Goal: Communication & Community: Ask a question

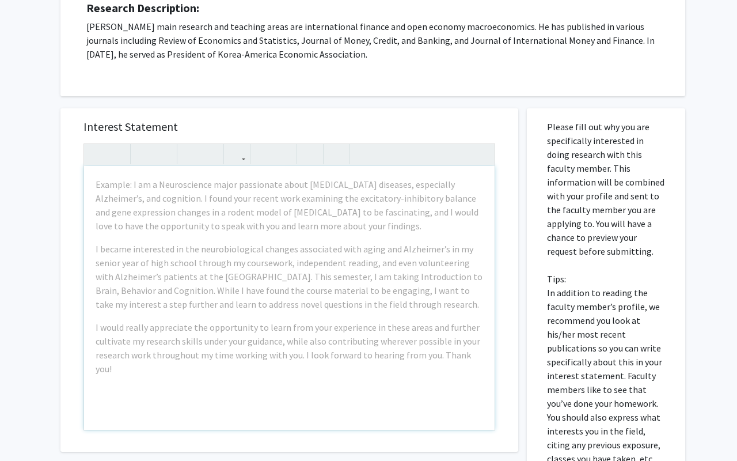
scroll to position [219, 0]
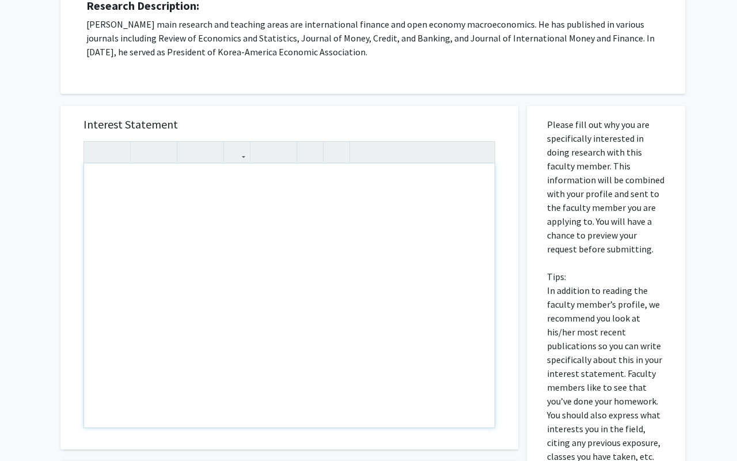
drag, startPoint x: 152, startPoint y: 207, endPoint x: 237, endPoint y: 284, distance: 114.6
click at [226, 113] on div "Interest Statement Insert link Remove link" at bounding box center [289, 277] width 435 height 343
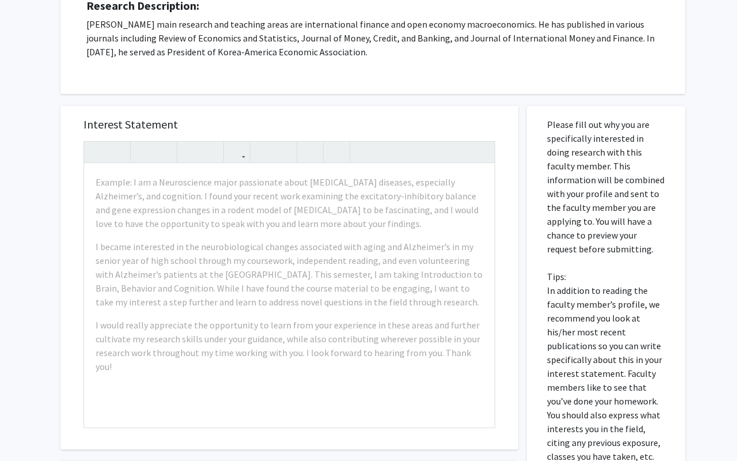
scroll to position [213, 0]
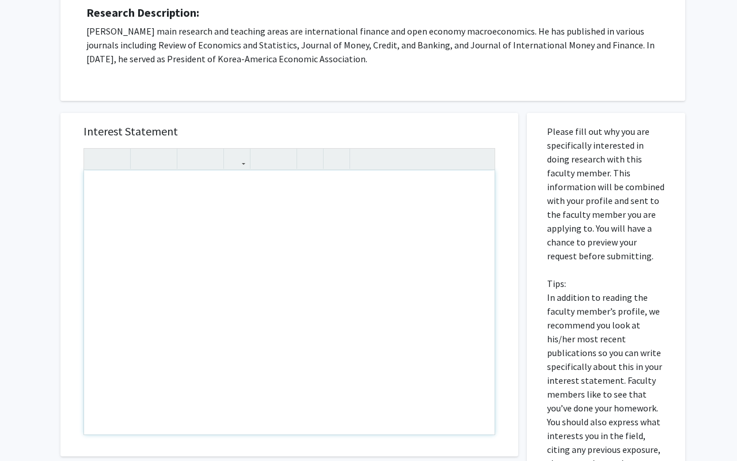
click at [106, 183] on div "Note to users with screen readers: Please press Alt+0 or Option+0 to deactivate…" at bounding box center [289, 303] width 411 height 264
paste div "Note to users with screen readers: Please press Alt+0 or Option+0 to deactivate…"
type textarea "<p>I am a sophomore majoring in Economics and Finance at the University of Kent…"
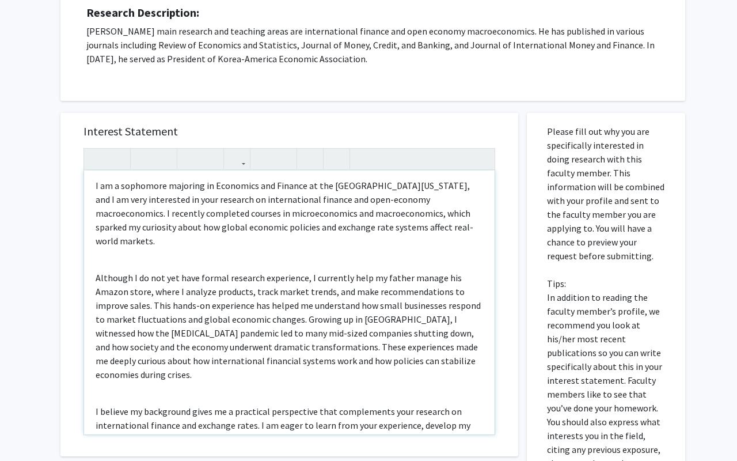
scroll to position [0, 0]
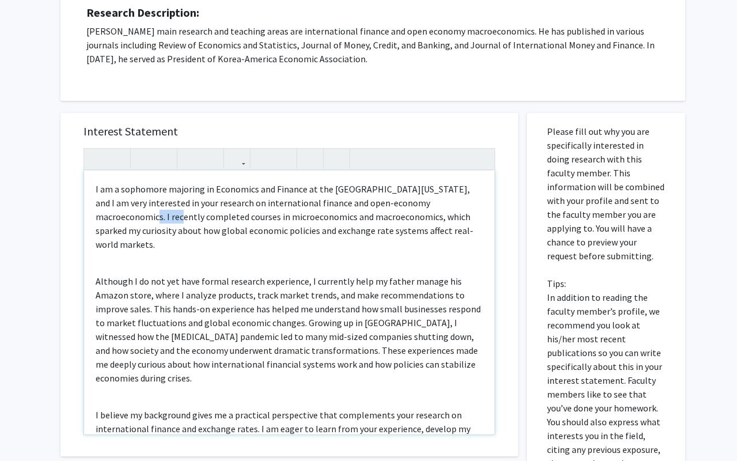
drag, startPoint x: 445, startPoint y: 201, endPoint x: 483, endPoint y: 201, distance: 38.6
click at [484, 202] on div "I am a sophomore majoring in Economics and Finance at the University of Kentuck…" at bounding box center [289, 303] width 411 height 264
click at [96, 218] on p "I am a sophomore majoring in Economics and Finance at the University of Kentuck…" at bounding box center [290, 216] width 388 height 69
drag, startPoint x: 448, startPoint y: 267, endPoint x: 348, endPoint y: 268, distance: 100.2
click at [348, 274] on p "Although I do not yet have formal research experience, I currently help my fath…" at bounding box center [290, 329] width 388 height 111
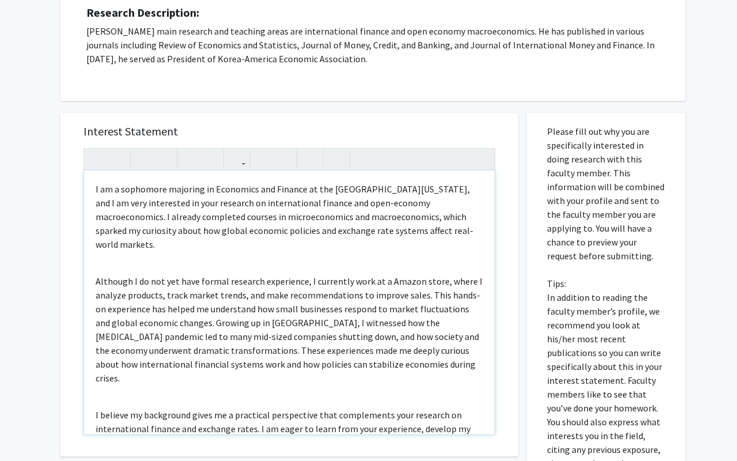
click at [411, 274] on p "Although I do not yet have formal research experience, I currently work at a Am…" at bounding box center [290, 329] width 388 height 111
click at [382, 274] on p "Although I do not yet have formal research experience, I currently work at a Am…" at bounding box center [290, 329] width 388 height 111
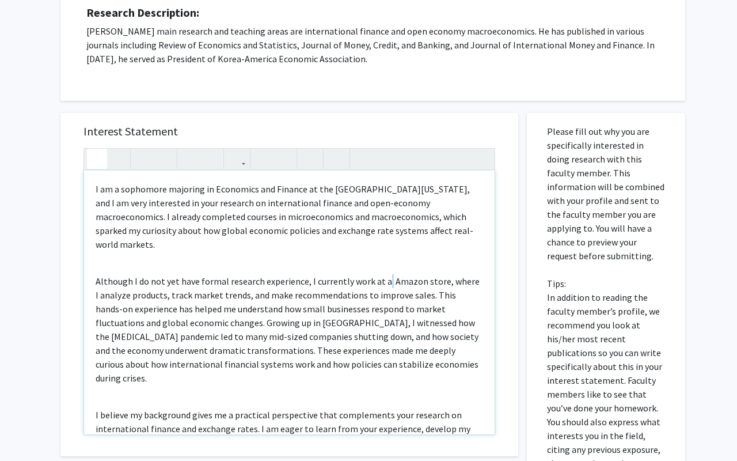
click at [99, 155] on icon "button" at bounding box center [97, 158] width 10 height 19
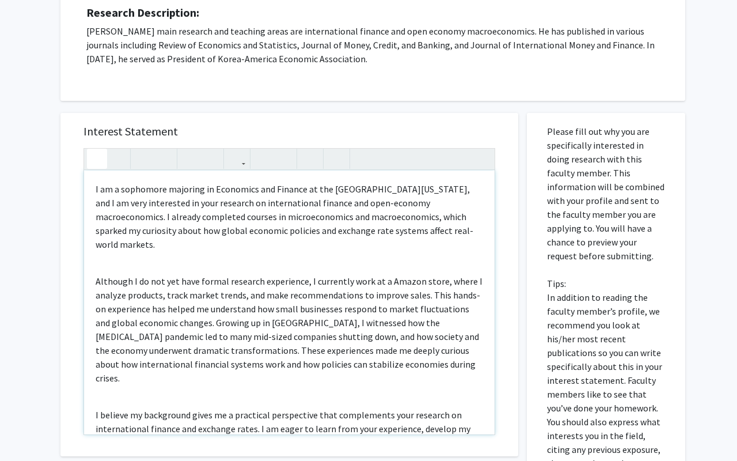
click at [99, 155] on icon "button" at bounding box center [97, 158] width 10 height 19
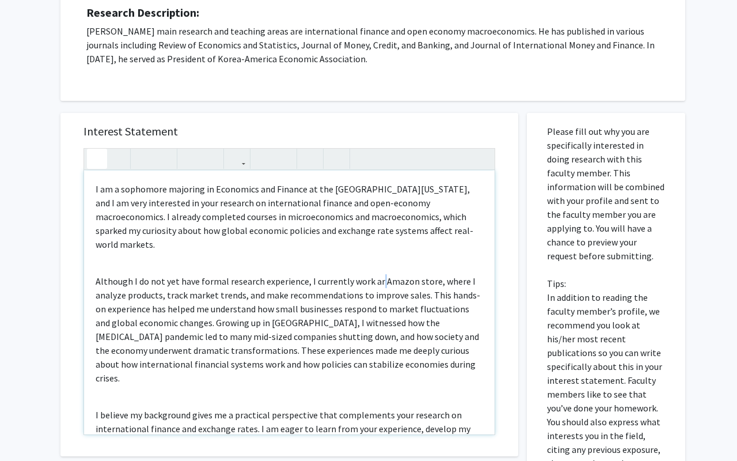
click at [99, 155] on icon "button" at bounding box center [97, 158] width 10 height 19
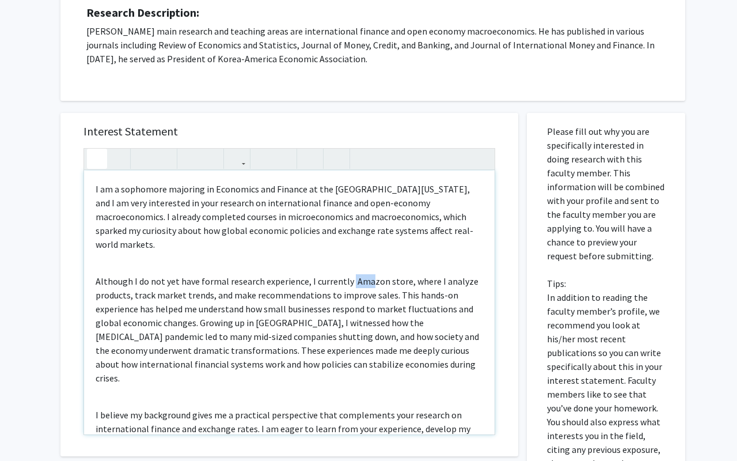
click at [99, 155] on icon "button" at bounding box center [97, 158] width 10 height 19
type textarea "<p>I am a sophomore majoring in Economics and Finance at the University of Kent…"
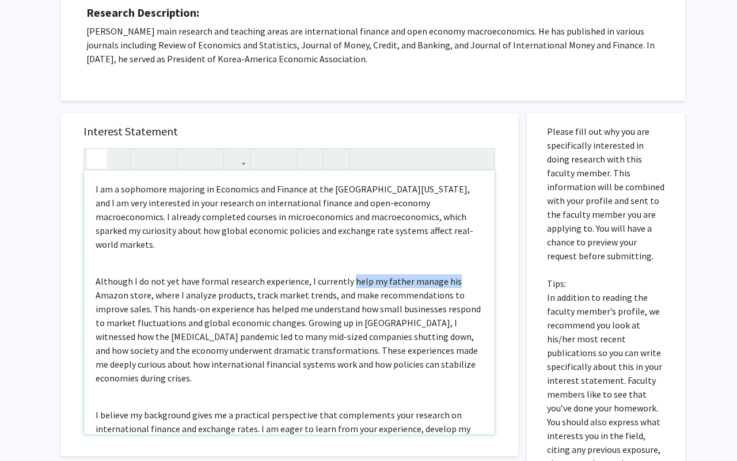
click at [99, 155] on icon "button" at bounding box center [97, 158] width 10 height 19
click at [238, 334] on p "Although I do not yet have formal research experience, I currently help my fath…" at bounding box center [290, 329] width 388 height 111
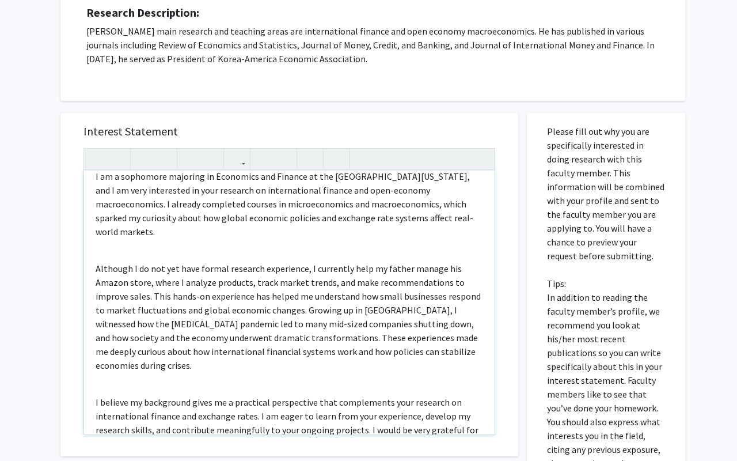
scroll to position [14, 0]
click at [402, 260] on p "Although I do not yet have formal research experience, I currently help my fath…" at bounding box center [290, 315] width 388 height 111
click at [384, 289] on p "Although I do not yet have formal research experience, I currently help my fath…" at bounding box center [290, 315] width 388 height 111
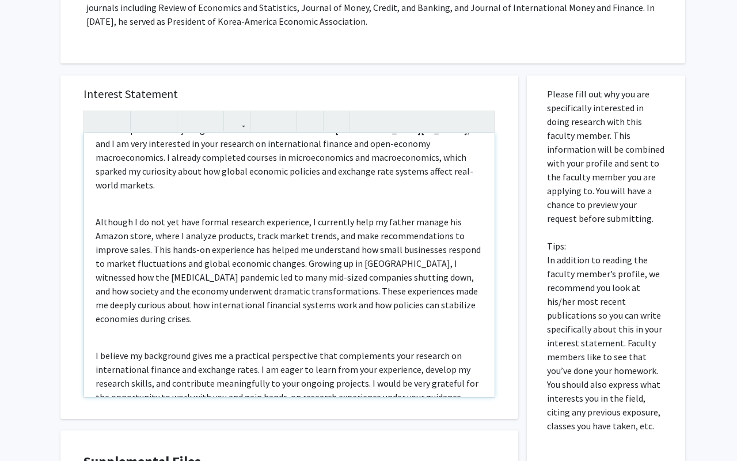
scroll to position [251, 0]
click at [297, 301] on div "I am a sophomore majoring in Economics and Finance at the University of Kentuck…" at bounding box center [289, 264] width 411 height 264
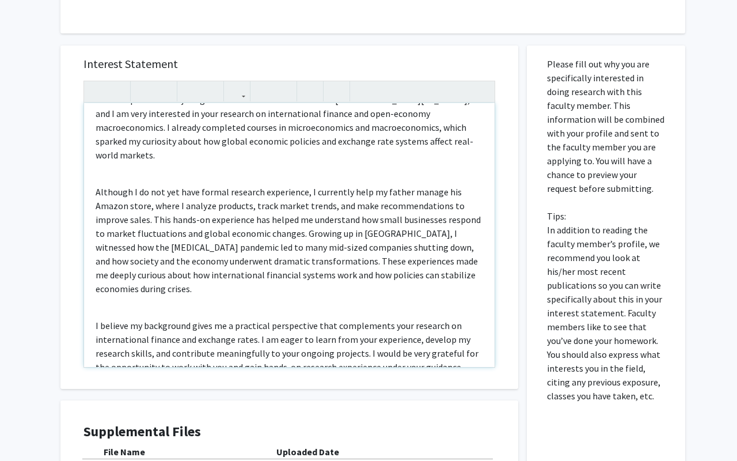
scroll to position [284, 0]
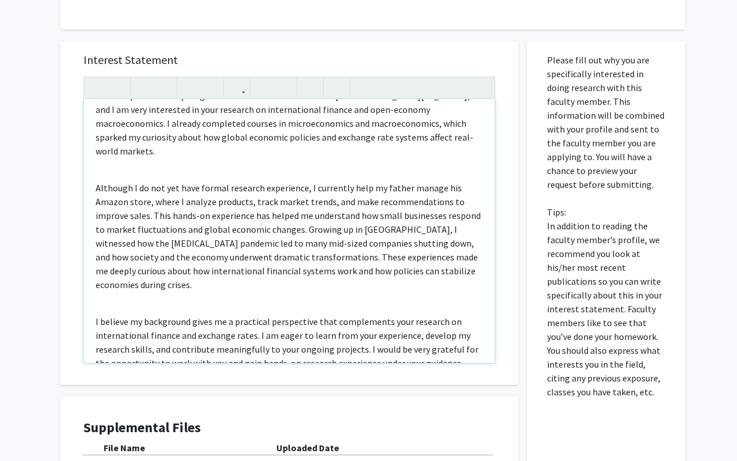
click at [455, 339] on p "I believe my background gives me a practical perspective that complements your …" at bounding box center [290, 342] width 388 height 55
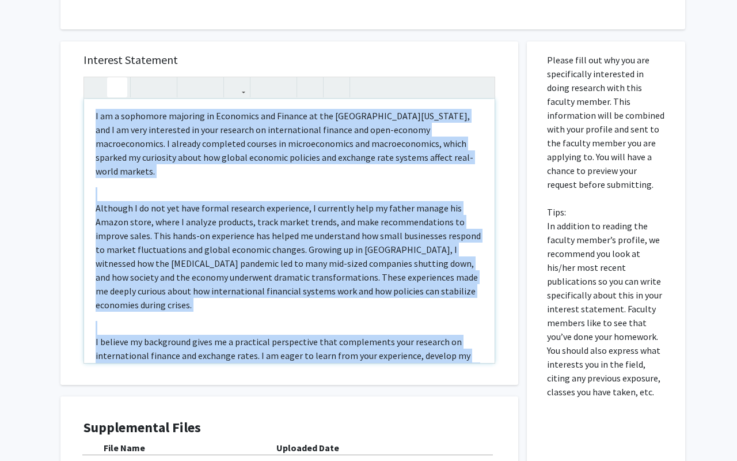
scroll to position [0, 0]
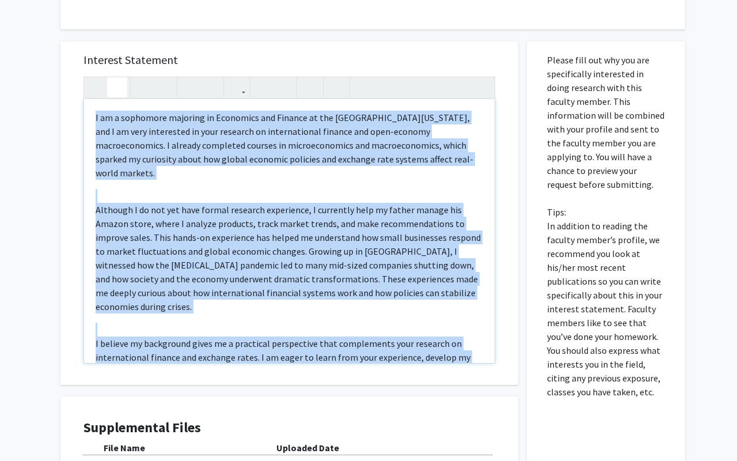
drag, startPoint x: 455, startPoint y: 339, endPoint x: 121, endPoint y: 81, distance: 421.4
click at [121, 81] on div "I am a sophomore majoring in Economics and Finance at the University of Kentuck…" at bounding box center [290, 220] width 412 height 287
copy div "I am a sophomore majoring in Economics and Finance at the University of Kentuck…"
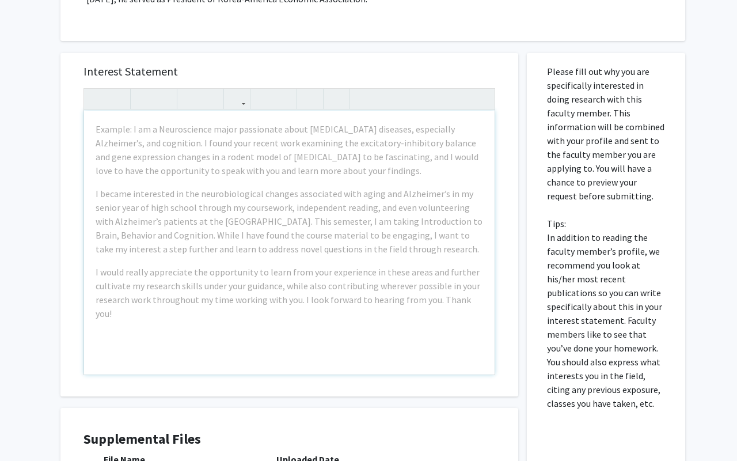
click at [448, 65] on h5 "Interest Statement" at bounding box center [290, 72] width 412 height 14
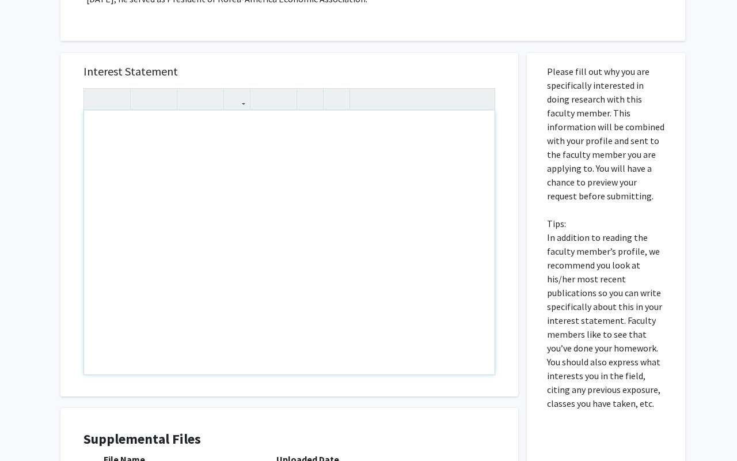
click at [108, 126] on div "Note to users with screen readers: Please press Alt+0 or Option+0 to deactivate…" at bounding box center [289, 243] width 411 height 264
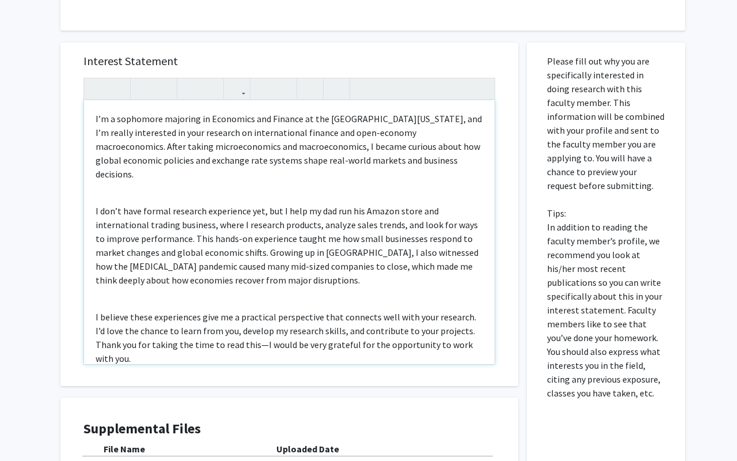
scroll to position [285, 0]
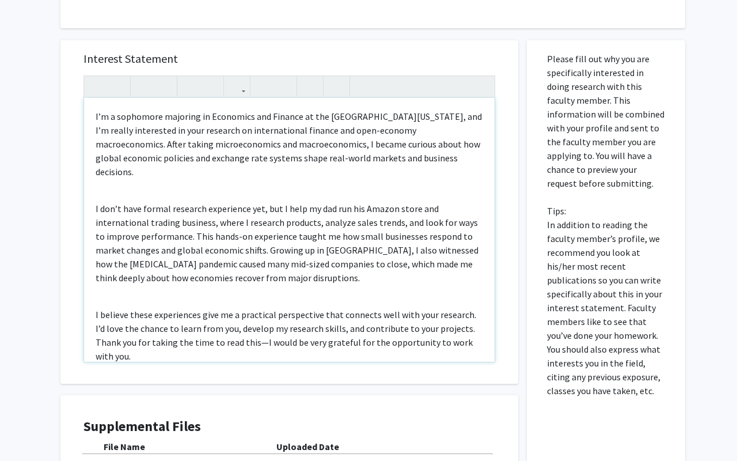
click at [234, 329] on p "I believe these experiences give me a practical perspective that connects well …" at bounding box center [290, 335] width 388 height 55
click at [369, 328] on p "I believe these experiences give me a practical perspective that connects well …" at bounding box center [290, 335] width 388 height 55
click at [369, 329] on p "I believe these experiences give me a practical perspective that connects well …" at bounding box center [290, 335] width 388 height 55
click at [324, 339] on p "I believe these experiences give me a practical perspective that connects well …" at bounding box center [290, 335] width 388 height 55
click at [230, 330] on p "I believe these experiences give me a practical perspective that connects well …" at bounding box center [290, 335] width 388 height 55
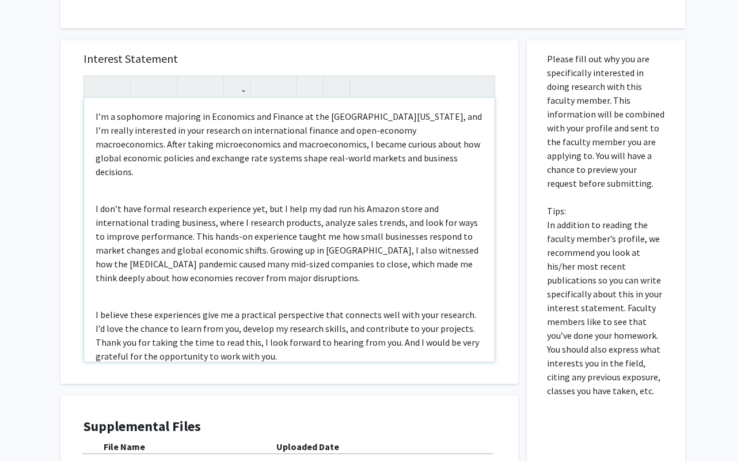
click at [366, 329] on p "I believe these experiences give me a practical perspective that connects well …" at bounding box center [290, 335] width 388 height 55
click at [370, 328] on p "I believe these experiences give me a practical perspective that connects well …" at bounding box center [290, 335] width 388 height 55
click at [370, 341] on p "I believe these experiences give me a practical perspective that connects well …" at bounding box center [290, 335] width 388 height 55
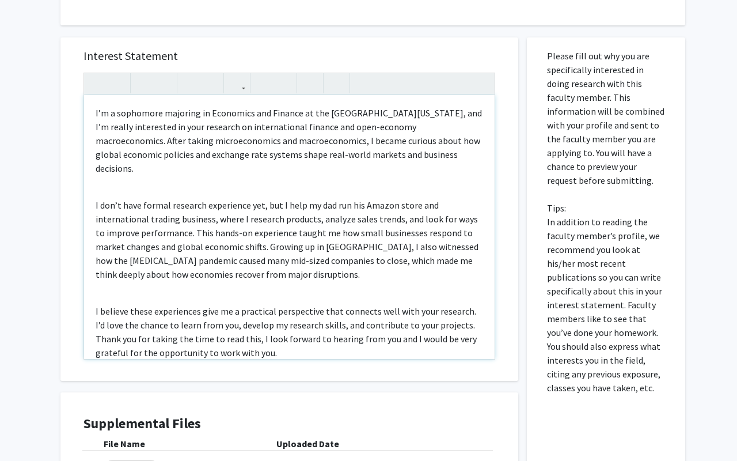
scroll to position [8, 0]
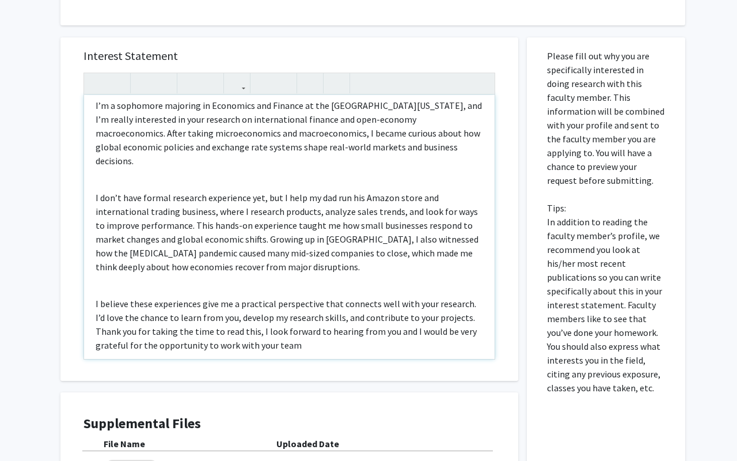
type textarea "<p>I’m a sophomore majoring in Economics and Finance at the University of Kentu…"
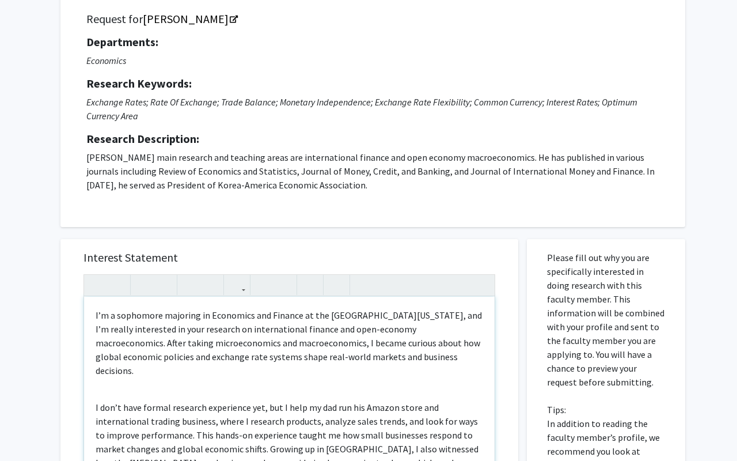
scroll to position [0, 0]
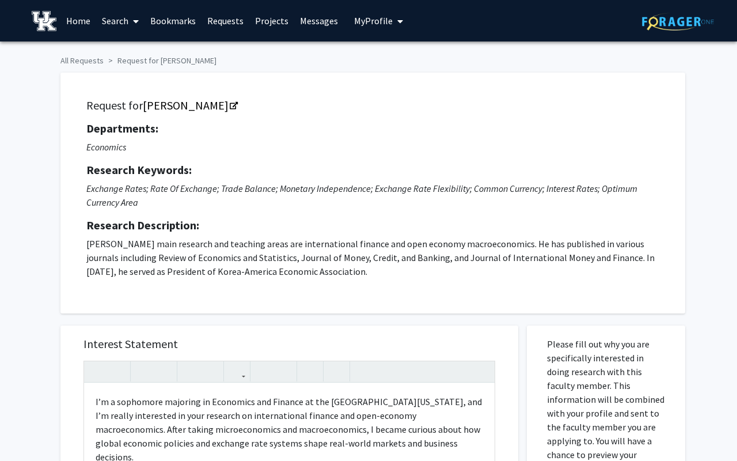
click at [199, 196] on p "Exchange Rates; Rate Of Exchange; Trade Balance; Monetary Independence; Exchang…" at bounding box center [372, 195] width 573 height 28
click at [188, 105] on link "Yoonbai Kim" at bounding box center [190, 105] width 94 height 14
click at [153, 63] on div "Request for Yoonbai Kim Departments: Economics Research Keywords: Exchange Rate…" at bounding box center [369, 187] width 634 height 252
click at [130, 21] on span at bounding box center [133, 21] width 10 height 40
click at [138, 47] on span "Faculty/Staff" at bounding box center [138, 52] width 85 height 23
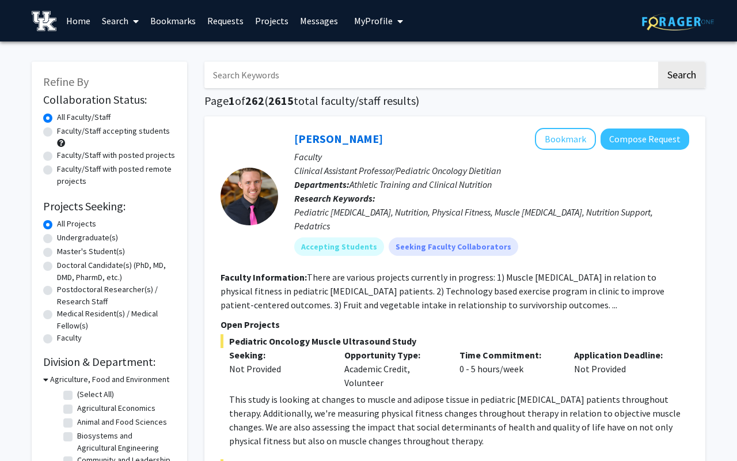
click at [284, 69] on input "Search Keywords" at bounding box center [430, 75] width 452 height 26
click at [248, 78] on input "Search Keywords" at bounding box center [430, 75] width 452 height 26
type input "economics"
click at [658, 62] on button "Search" at bounding box center [681, 75] width 47 height 26
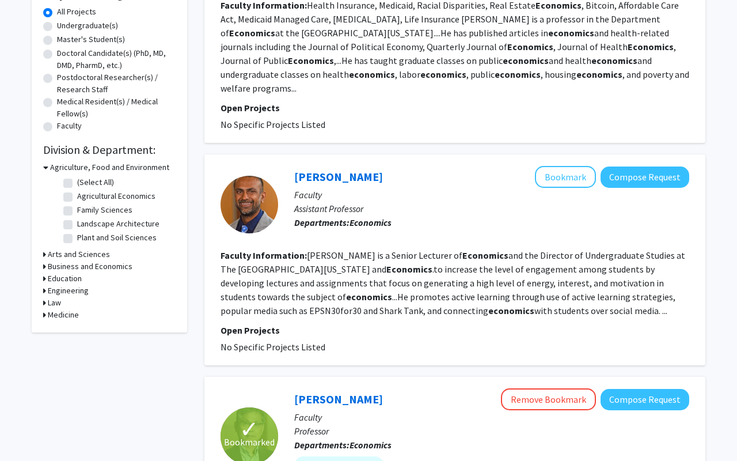
scroll to position [232, 0]
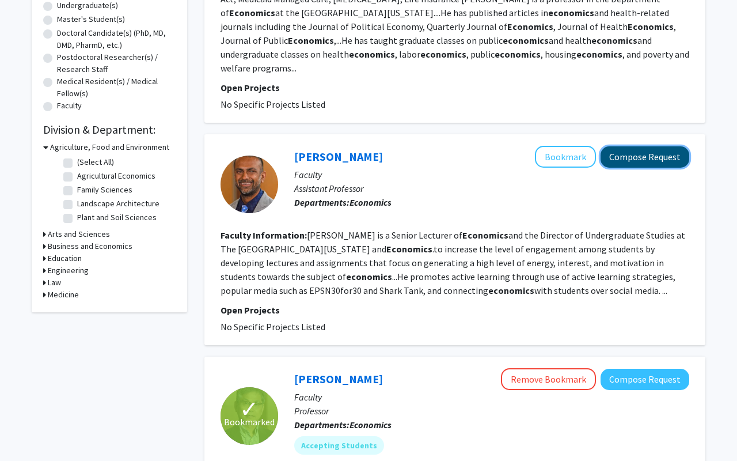
click at [632, 146] on button "Compose Request" at bounding box center [645, 156] width 89 height 21
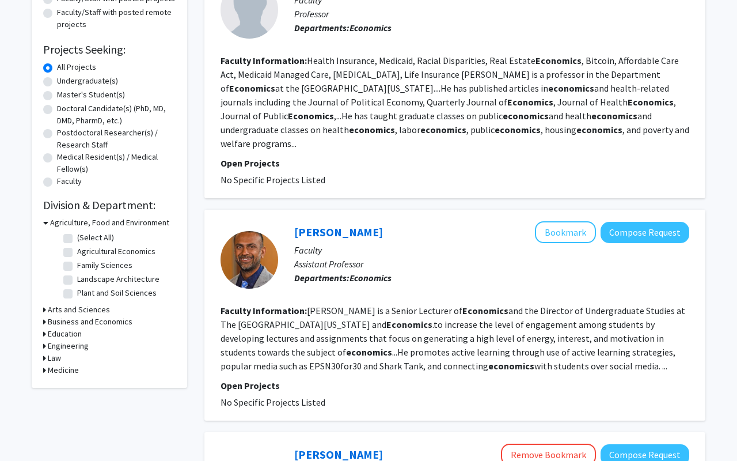
scroll to position [157, 0]
click at [559, 221] on button "Bookmark" at bounding box center [565, 232] width 61 height 22
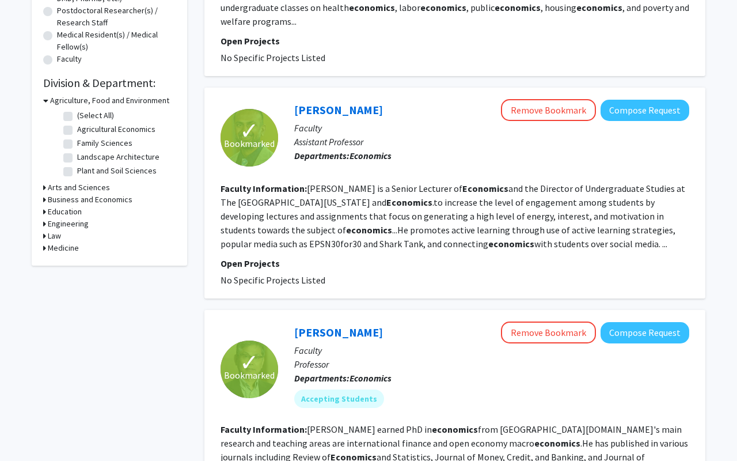
scroll to position [265, 0]
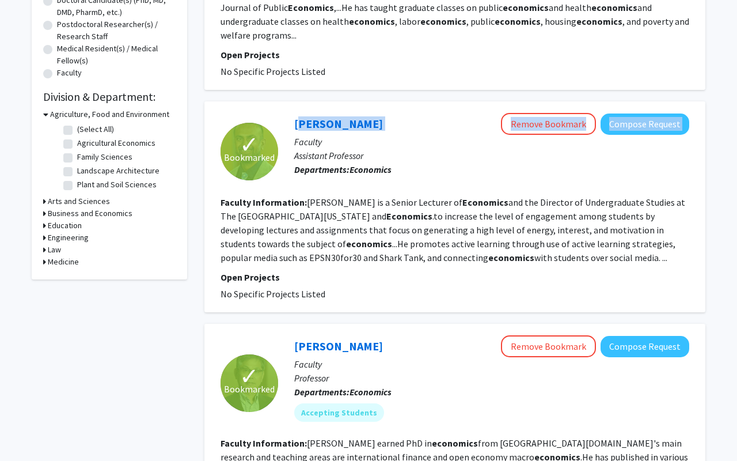
drag, startPoint x: 288, startPoint y: 109, endPoint x: 374, endPoint y: 111, distance: 85.8
click at [374, 113] on div "Darshak Patel Remove Bookmark Compose Request Faculty Assistant Professor Depar…" at bounding box center [483, 151] width 411 height 77
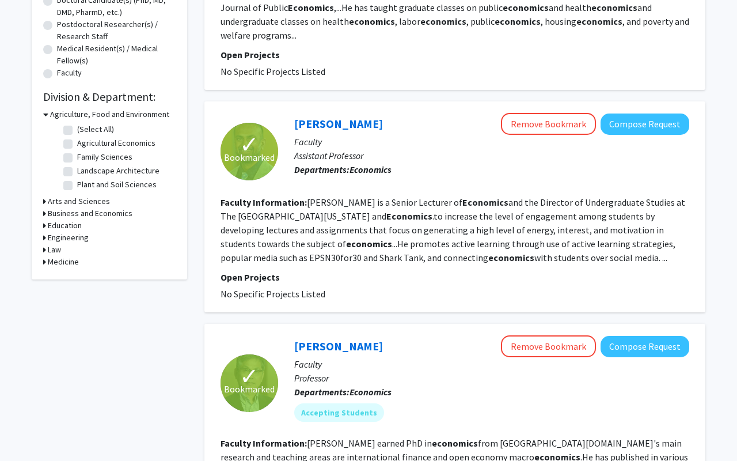
click at [323, 135] on p "Faculty" at bounding box center [491, 142] width 395 height 14
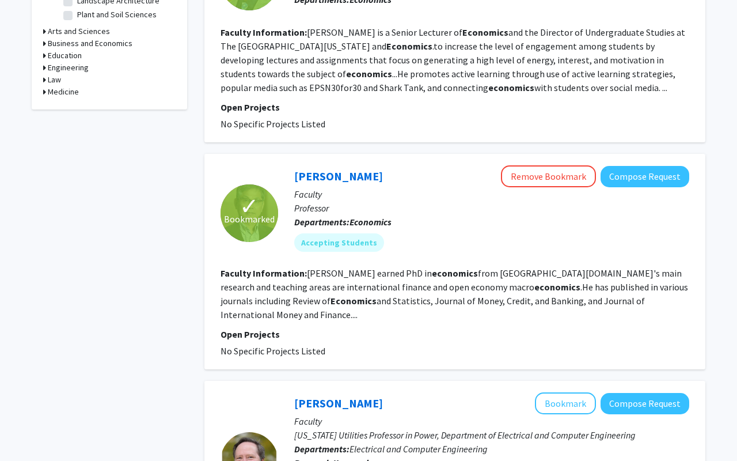
scroll to position [0, 0]
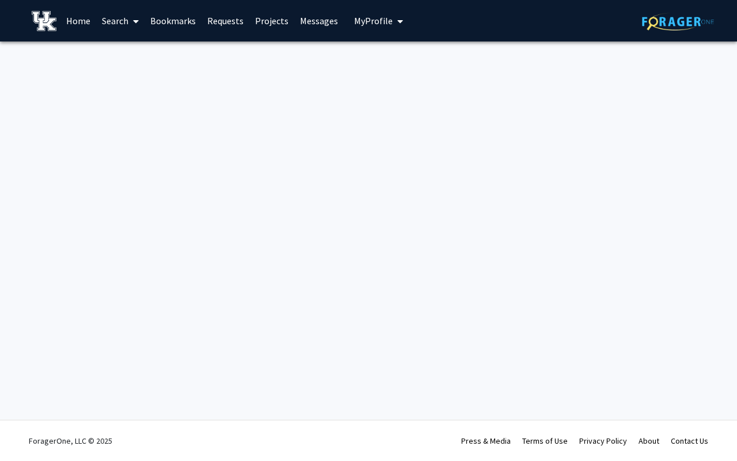
click at [488, 243] on div "Skip navigation Home Search Bookmarks Requests Projects Messages My Profile [PE…" at bounding box center [368, 230] width 737 height 461
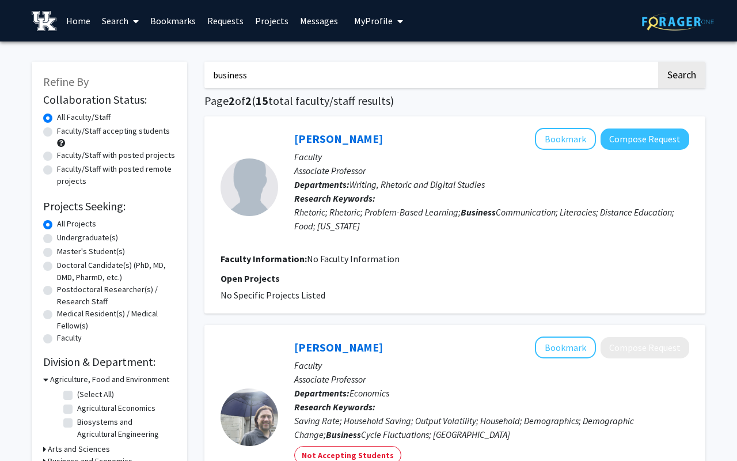
click at [365, 21] on span "My Profile" at bounding box center [373, 21] width 39 height 12
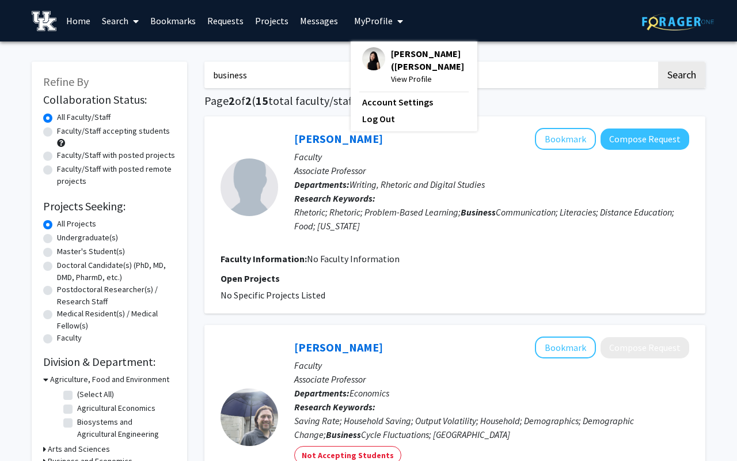
click at [374, 59] on img at bounding box center [373, 58] width 23 height 23
